Goal: Transaction & Acquisition: Purchase product/service

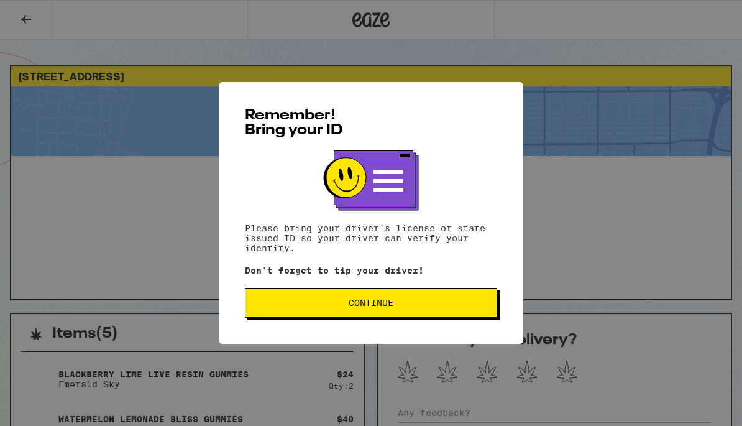
click at [467, 312] on button "Continue" at bounding box center [371, 303] width 252 height 30
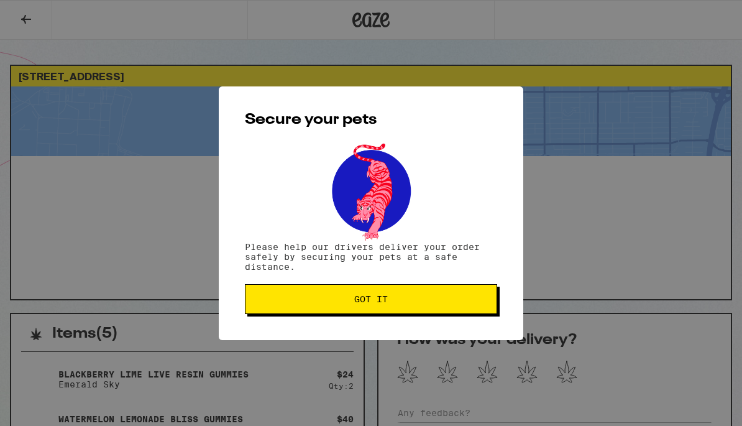
click at [476, 312] on button "Got it" at bounding box center [371, 299] width 252 height 30
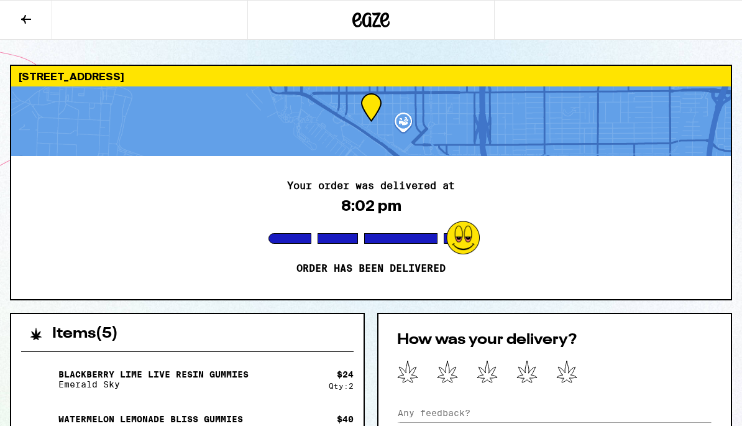
click at [29, 12] on icon at bounding box center [26, 19] width 15 height 15
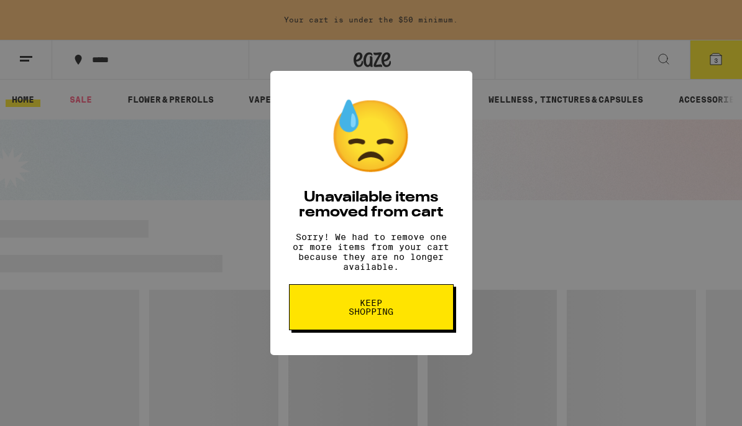
click at [438, 312] on button "Keep Shopping" at bounding box center [371, 307] width 165 height 46
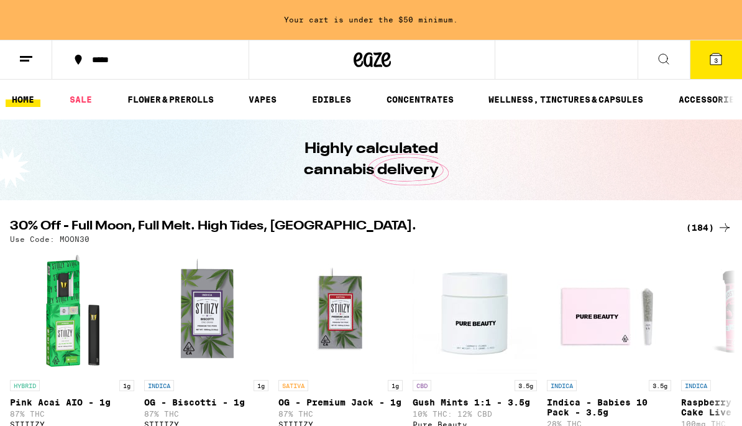
click at [88, 88] on ul "HOME SALE FLOWER & PREROLLS VAPES EDIBLES CONCENTRATES WELLNESS, TINCTURES & CA…" at bounding box center [371, 100] width 742 height 40
click at [89, 92] on link "SALE" at bounding box center [80, 99] width 35 height 15
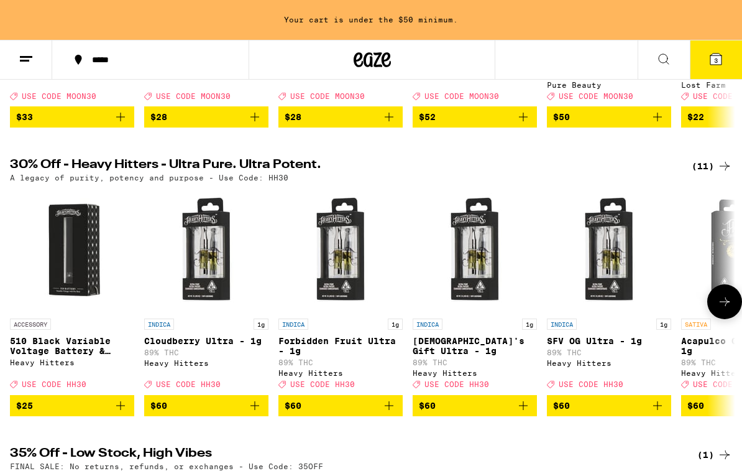
click at [66, 241] on img "Open page for 510 Black Variable Voltage Battery & Charger from Heavy Hitters" at bounding box center [72, 250] width 124 height 124
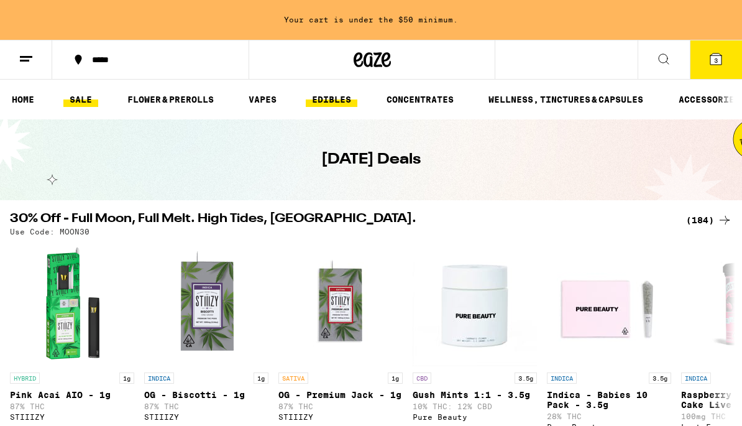
click at [330, 107] on link "EDIBLES" at bounding box center [332, 99] width 52 height 15
